Goal: Task Accomplishment & Management: Manage account settings

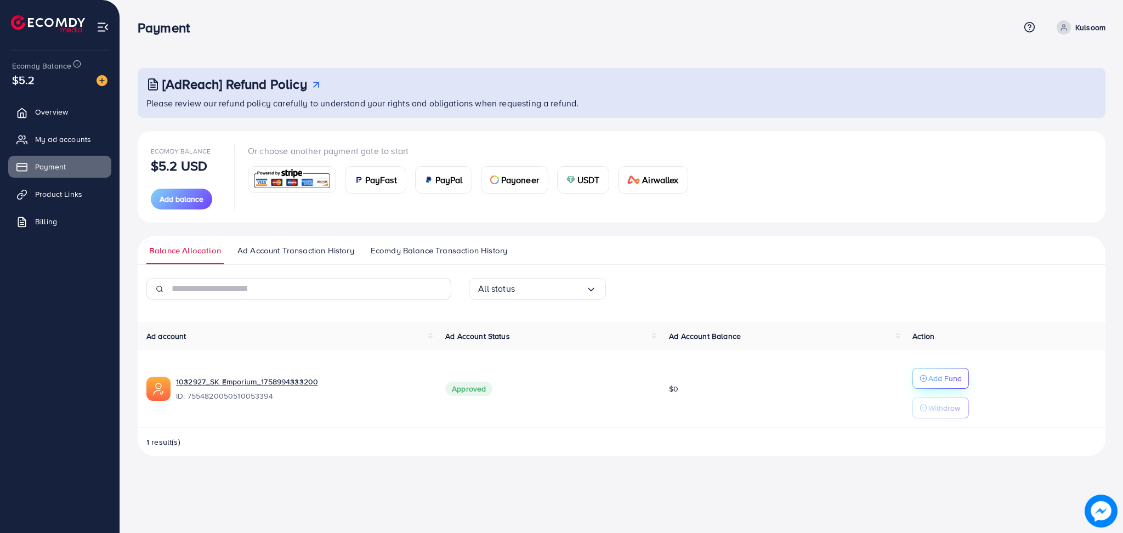
click at [941, 376] on p "Add Fund" at bounding box center [944, 378] width 33 height 13
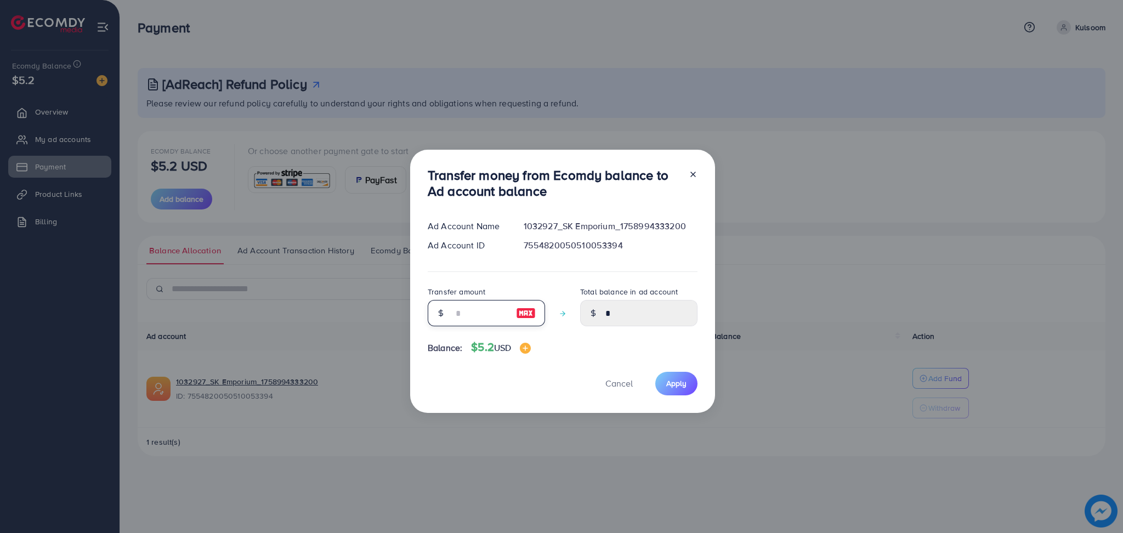
click at [486, 313] on input "number" at bounding box center [480, 313] width 55 height 26
type input "*"
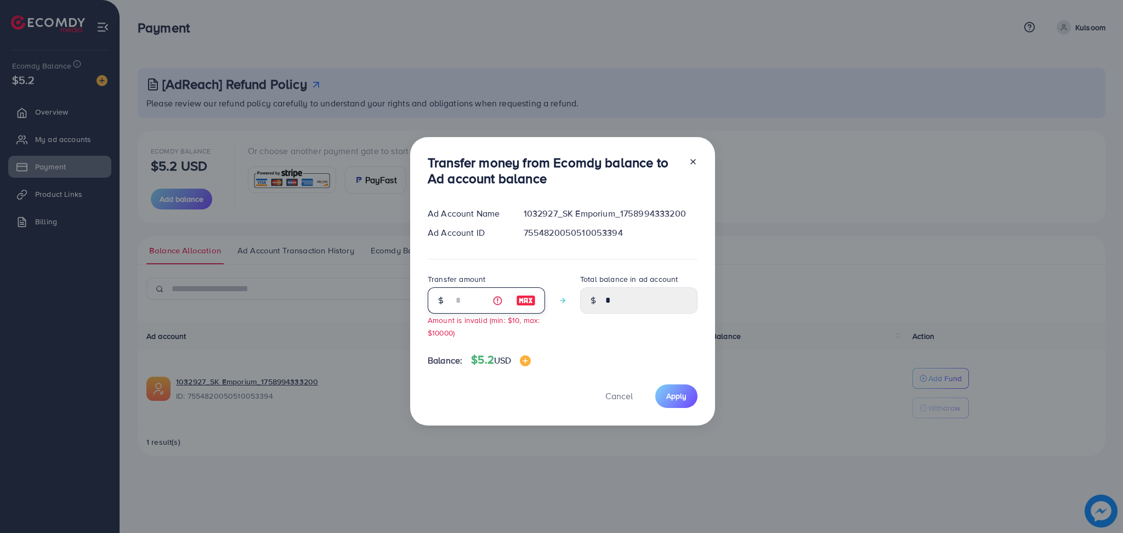
type input "****"
type input "*"
click at [674, 393] on span "Apply" at bounding box center [676, 395] width 20 height 11
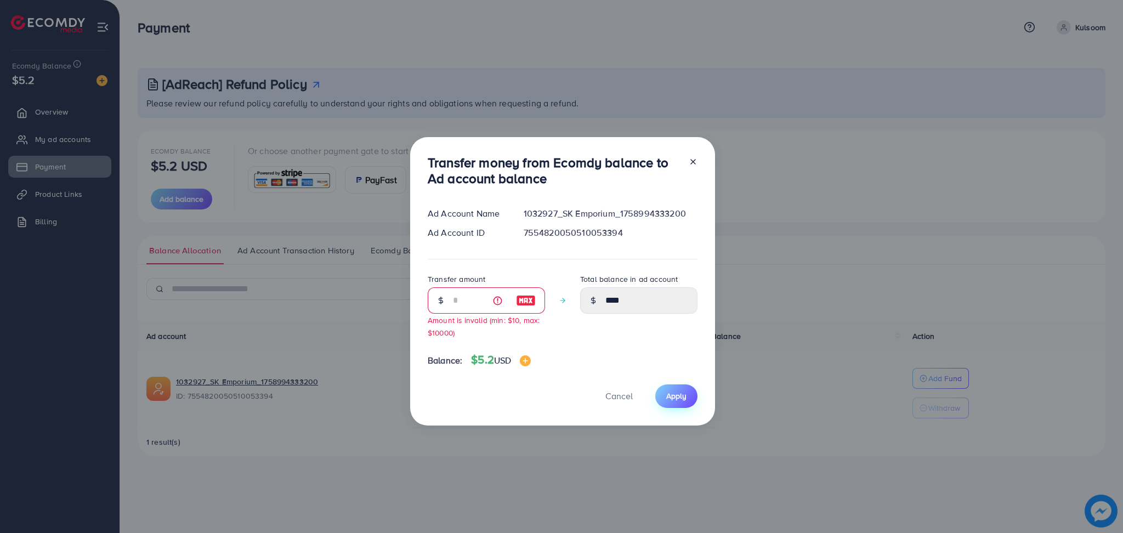
click at [674, 393] on span "Apply" at bounding box center [676, 395] width 20 height 11
click at [623, 395] on span "Cancel" at bounding box center [618, 396] width 27 height 12
type input "*"
